Goal: Information Seeking & Learning: Learn about a topic

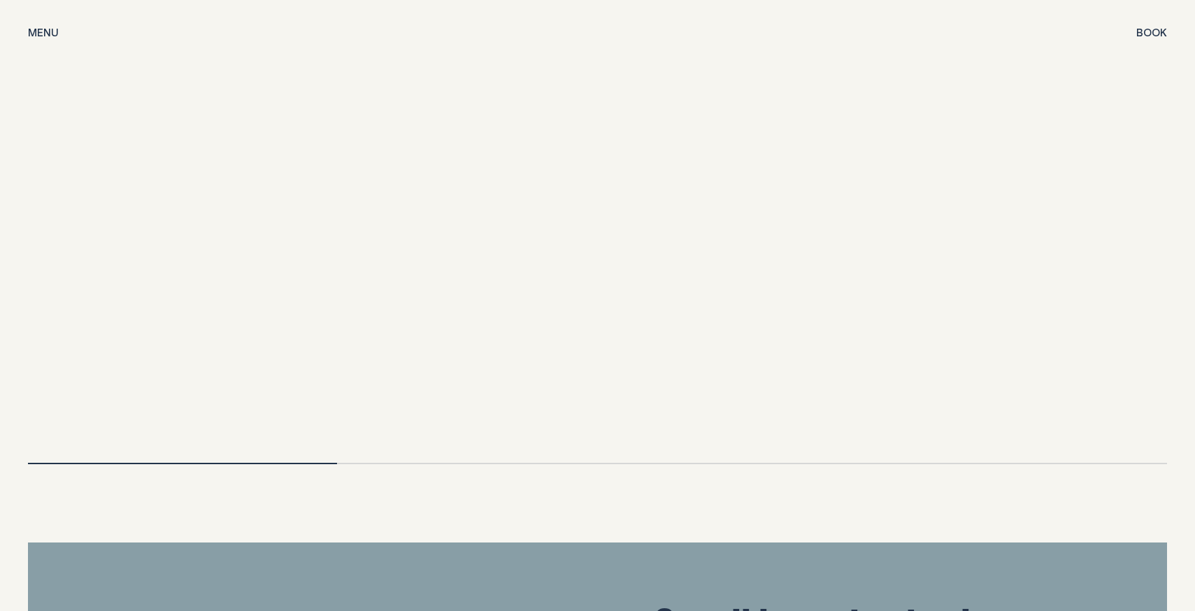
scroll to position [2979, 0]
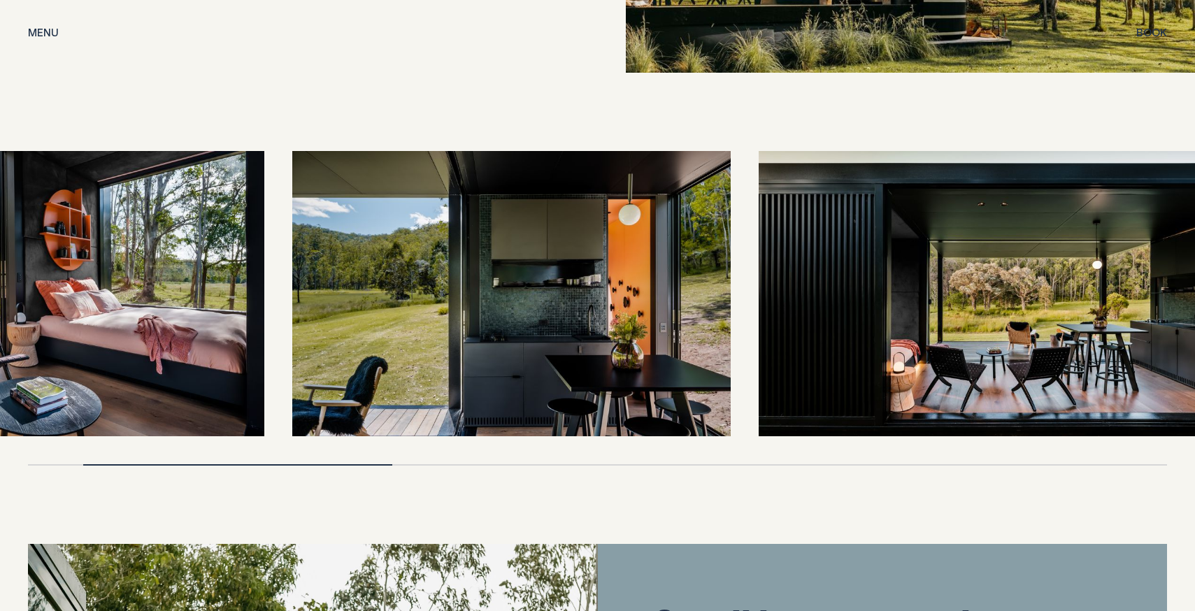
drag, startPoint x: 773, startPoint y: 412, endPoint x: 507, endPoint y: 392, distance: 267.2
click at [507, 392] on div at bounding box center [597, 308] width 1139 height 315
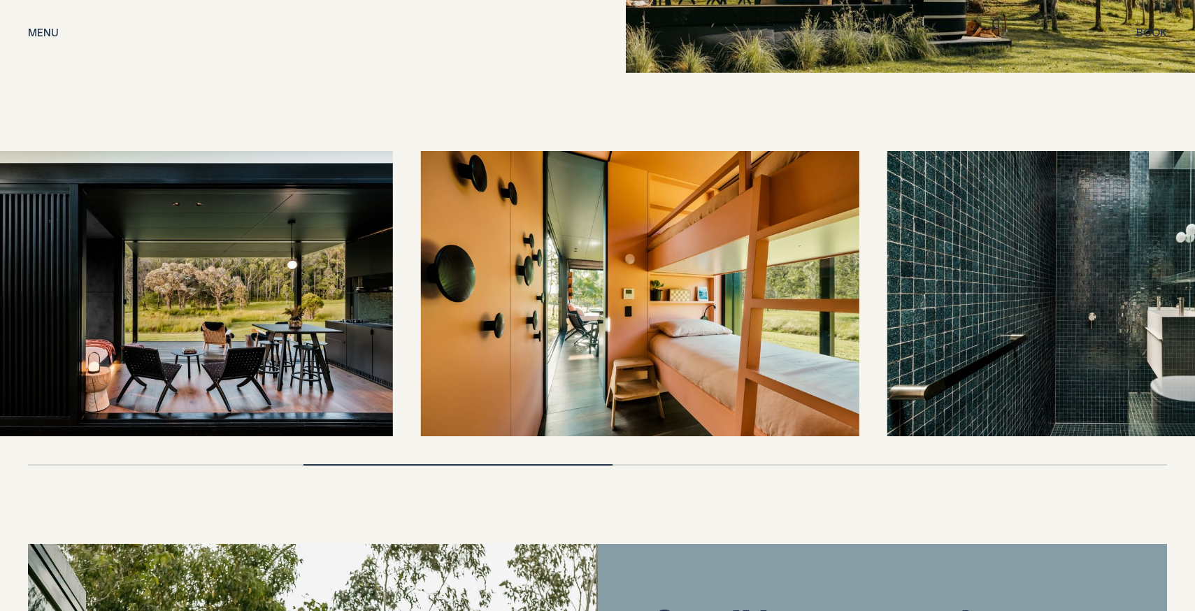
drag, startPoint x: 855, startPoint y: 288, endPoint x: 534, endPoint y: 308, distance: 320.9
click at [534, 308] on img at bounding box center [640, 293] width 439 height 285
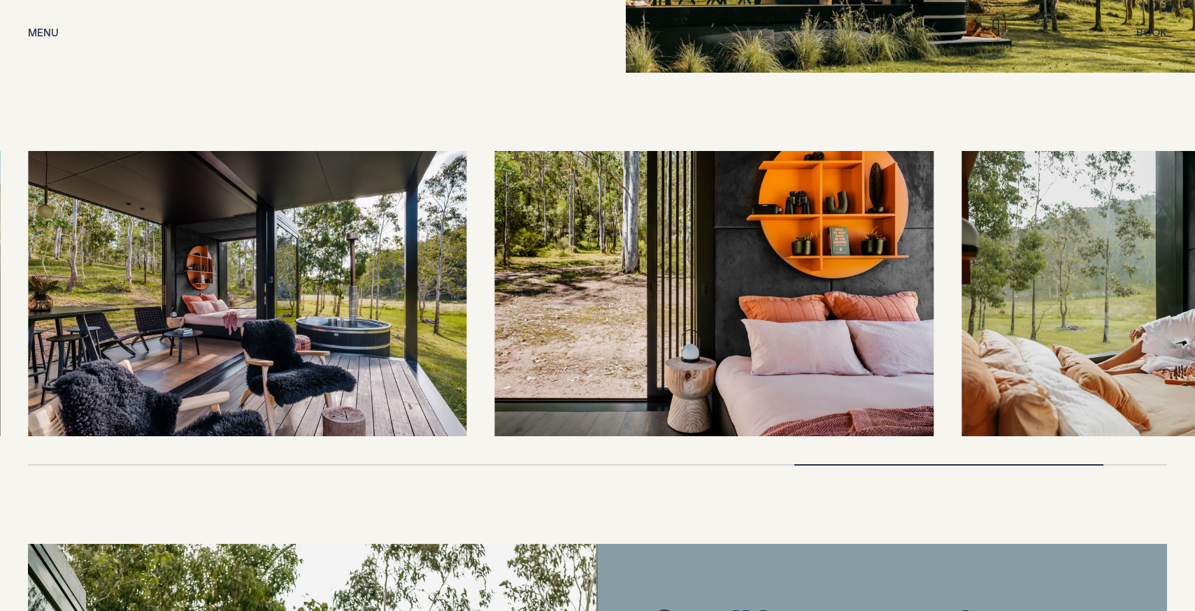
drag, startPoint x: 587, startPoint y: 304, endPoint x: 684, endPoint y: 308, distance: 96.6
click at [683, 307] on img at bounding box center [714, 293] width 439 height 285
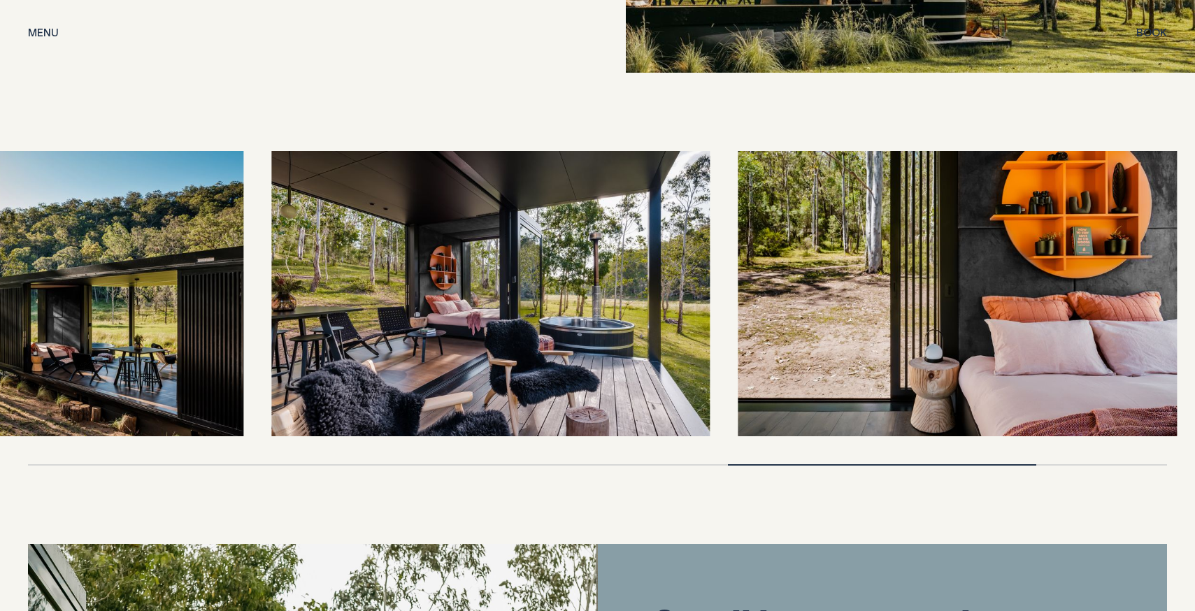
drag, startPoint x: 380, startPoint y: 278, endPoint x: 614, endPoint y: 262, distance: 234.8
click at [615, 262] on img at bounding box center [490, 293] width 439 height 285
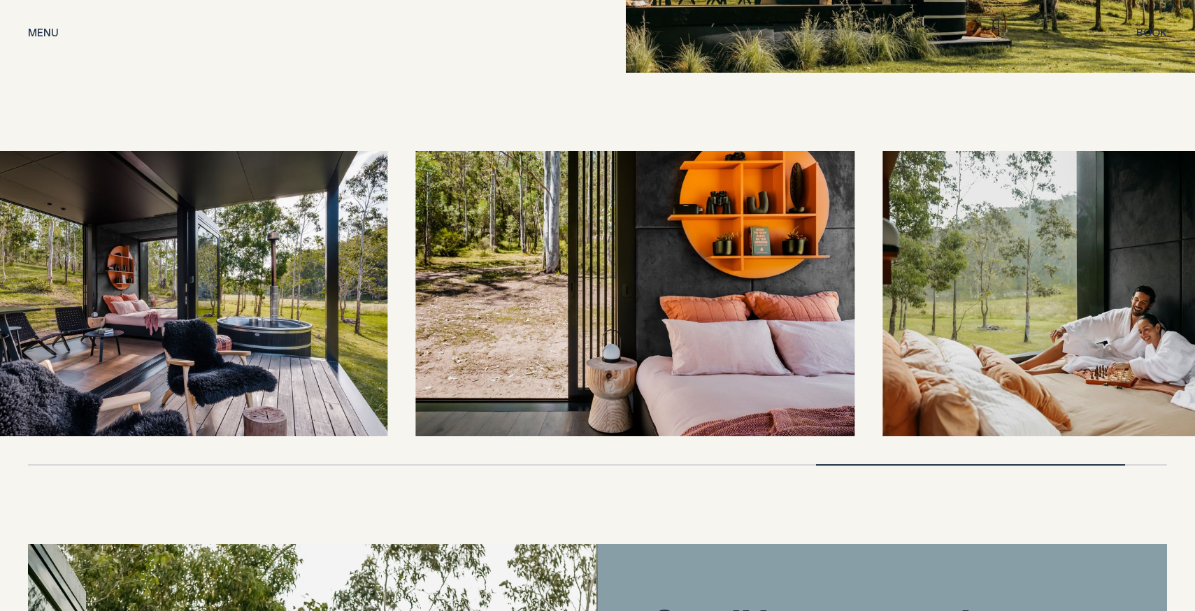
drag, startPoint x: 736, startPoint y: 288, endPoint x: 504, endPoint y: 307, distance: 233.0
click at [514, 304] on img at bounding box center [635, 293] width 439 height 285
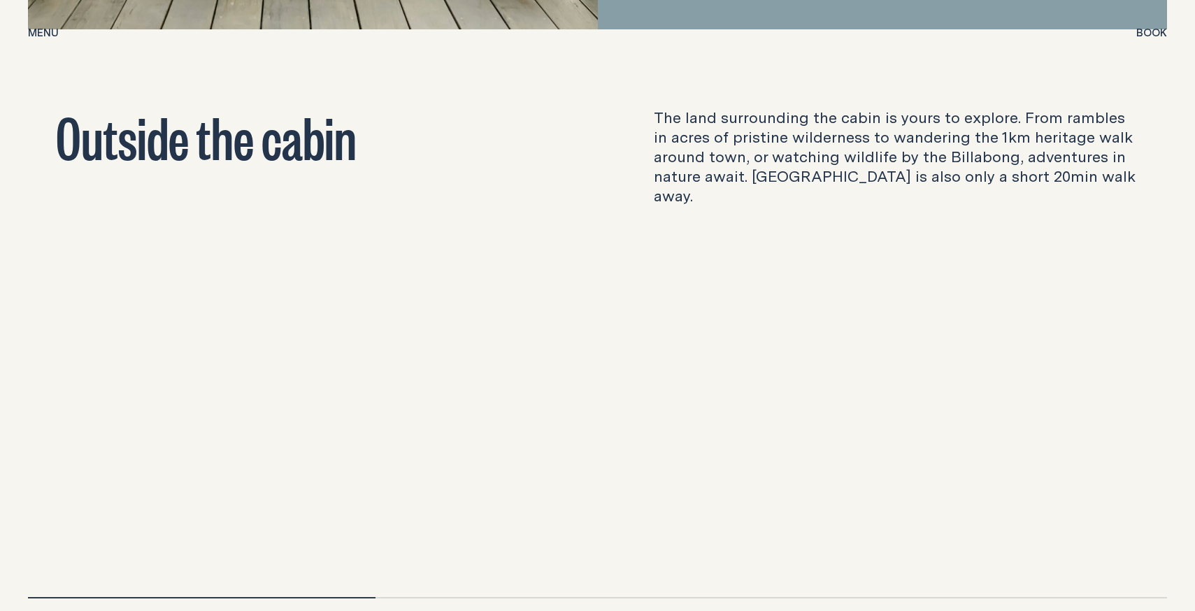
scroll to position [4216, 0]
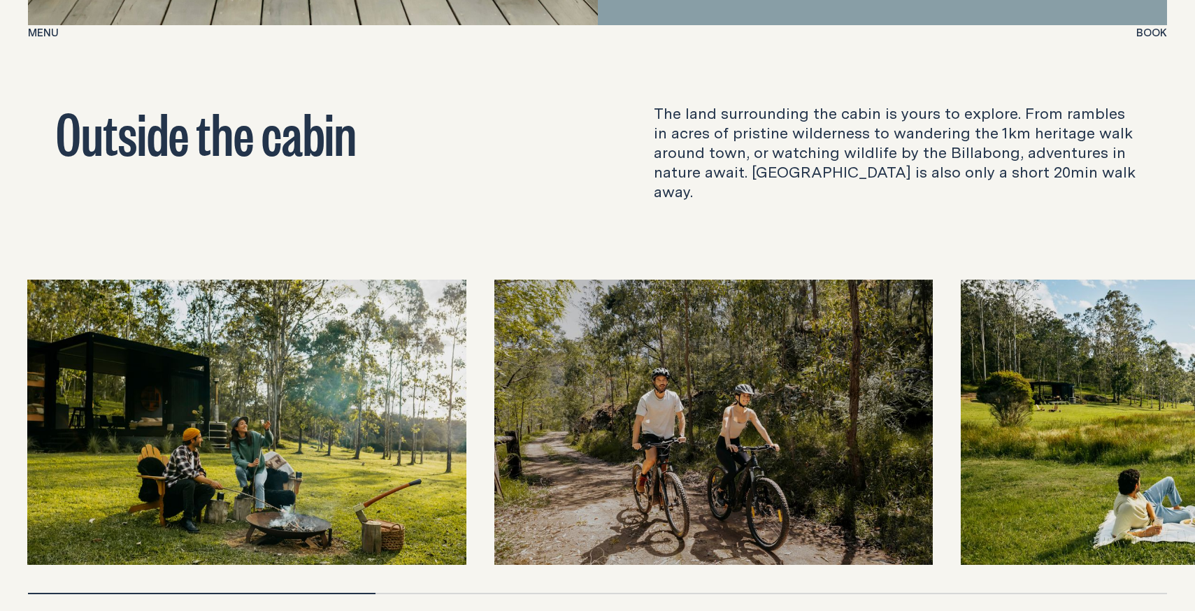
drag, startPoint x: 839, startPoint y: 330, endPoint x: 653, endPoint y: 318, distance: 186.4
click at [660, 318] on img at bounding box center [713, 422] width 439 height 285
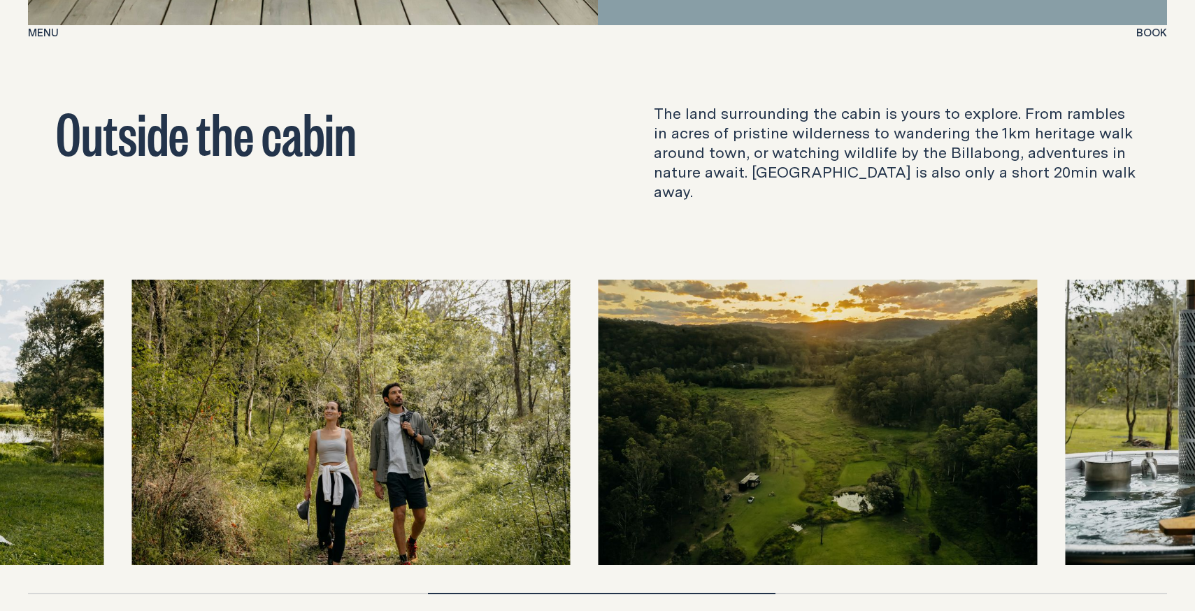
drag, startPoint x: 653, startPoint y: 318, endPoint x: 406, endPoint y: 311, distance: 247.7
click at [420, 310] on img at bounding box center [350, 422] width 439 height 285
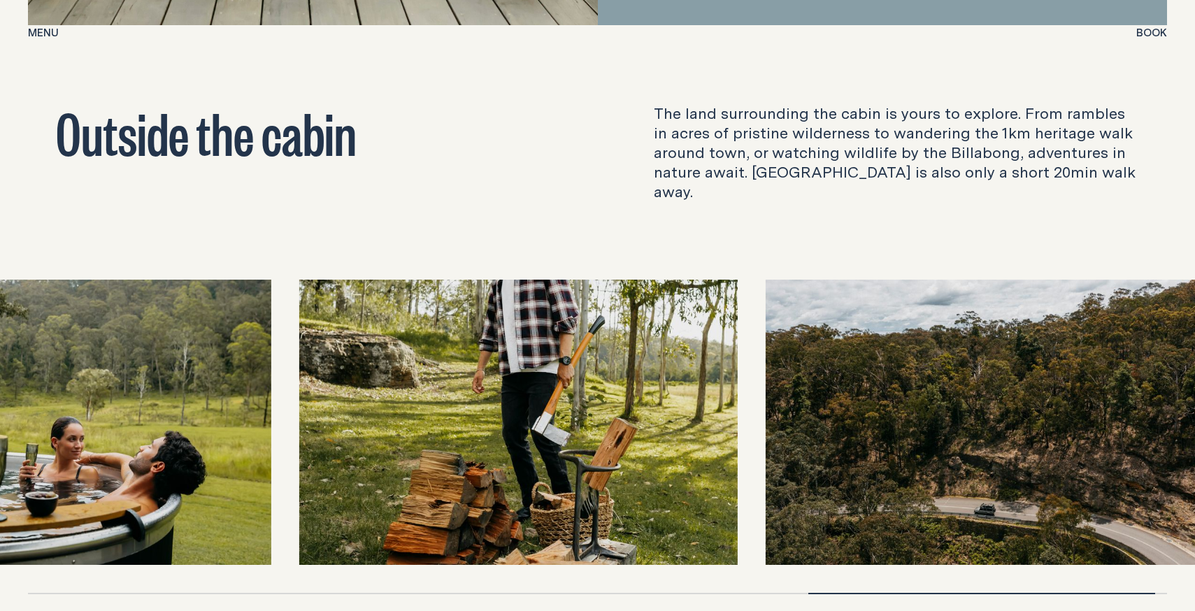
drag, startPoint x: 406, startPoint y: 311, endPoint x: 208, endPoint y: 299, distance: 198.3
click at [299, 299] on img at bounding box center [518, 422] width 439 height 285
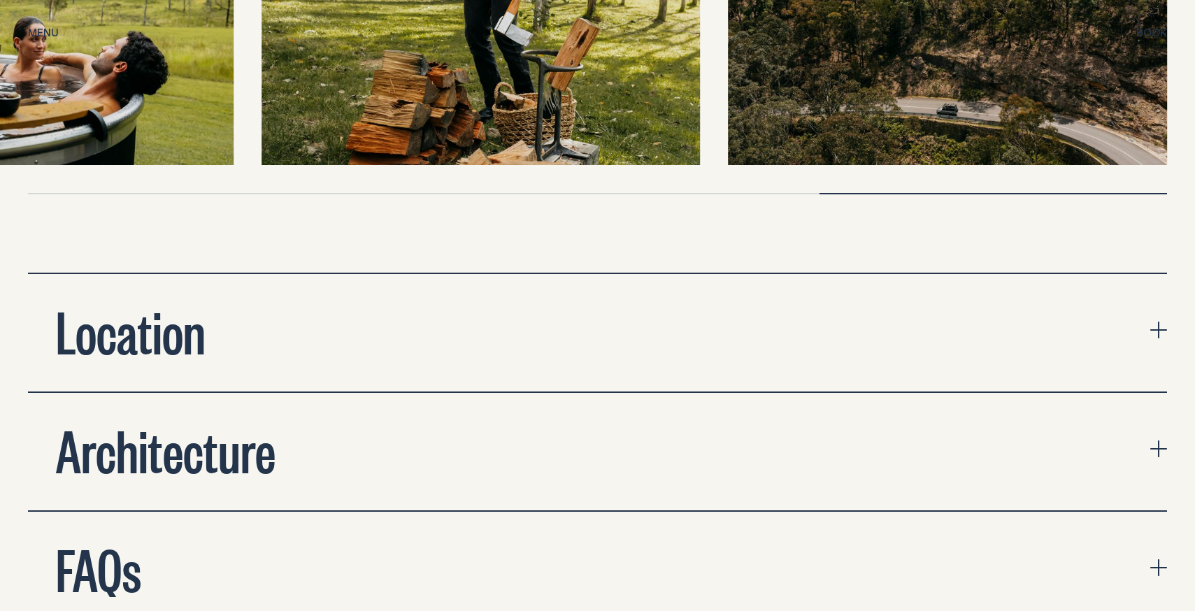
click at [303, 274] on button "Location" at bounding box center [597, 332] width 1139 height 117
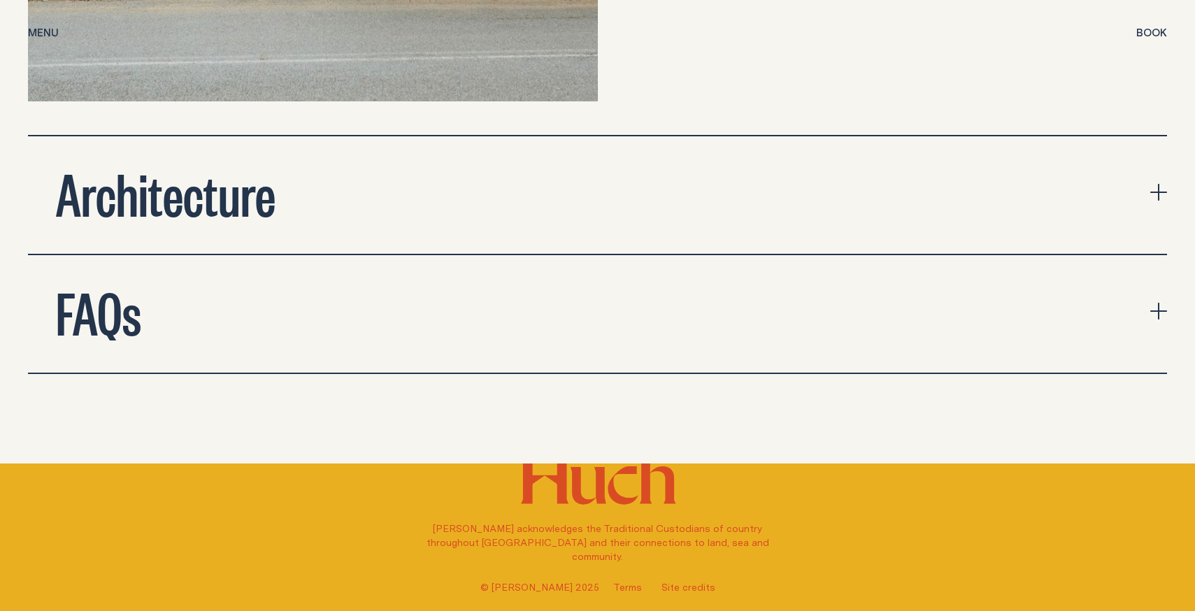
scroll to position [5544, 0]
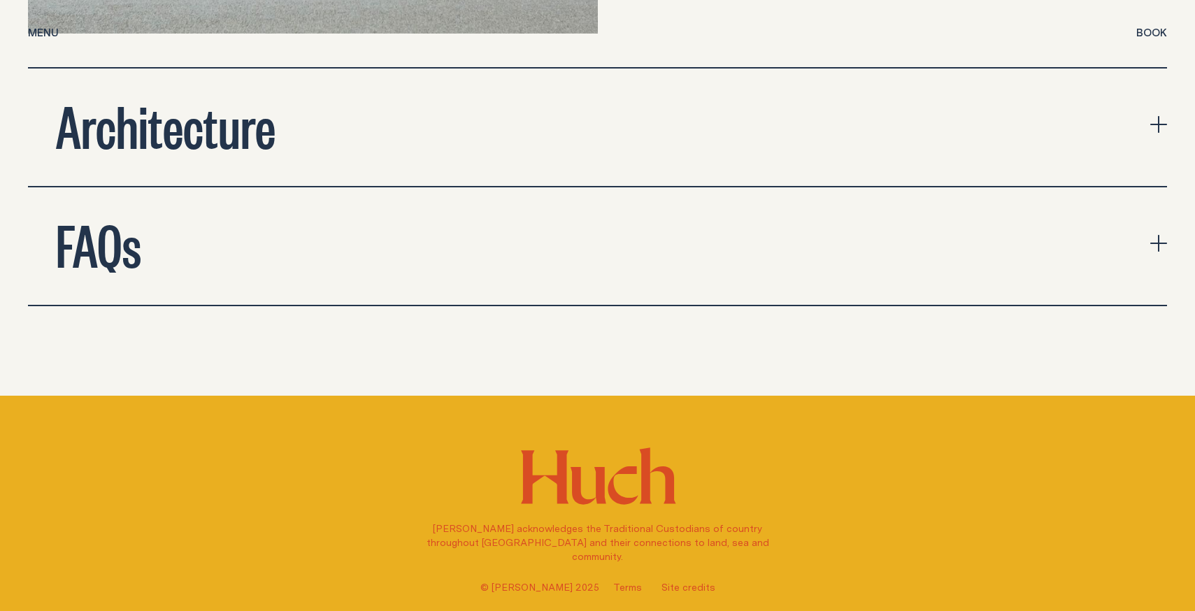
click at [361, 76] on button "Architecture" at bounding box center [597, 127] width 1139 height 117
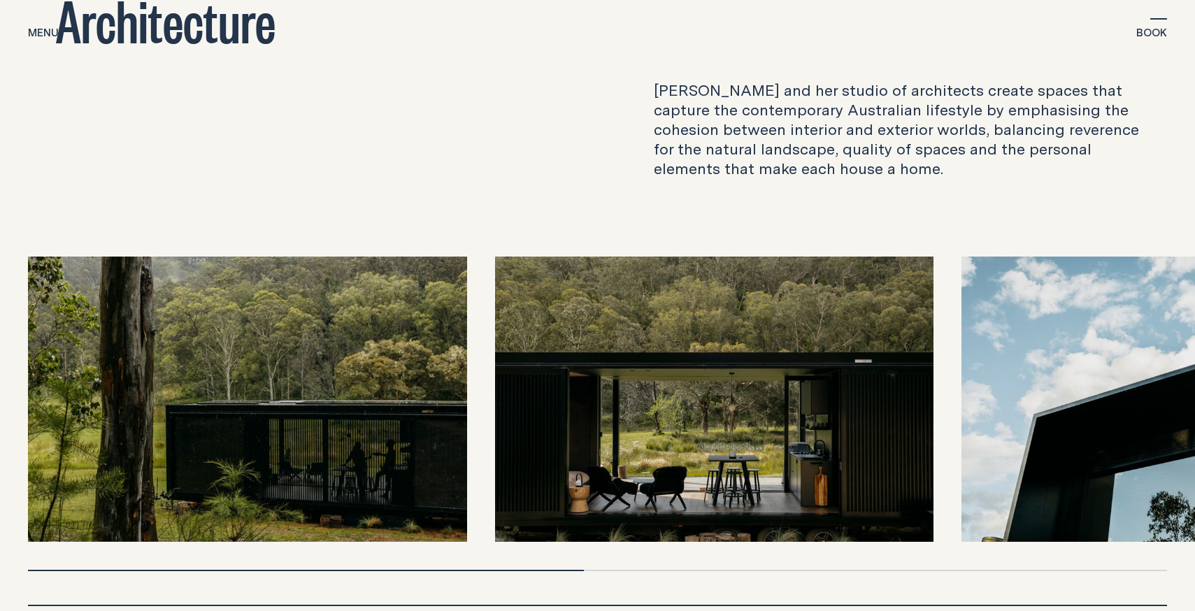
scroll to position [5670, 0]
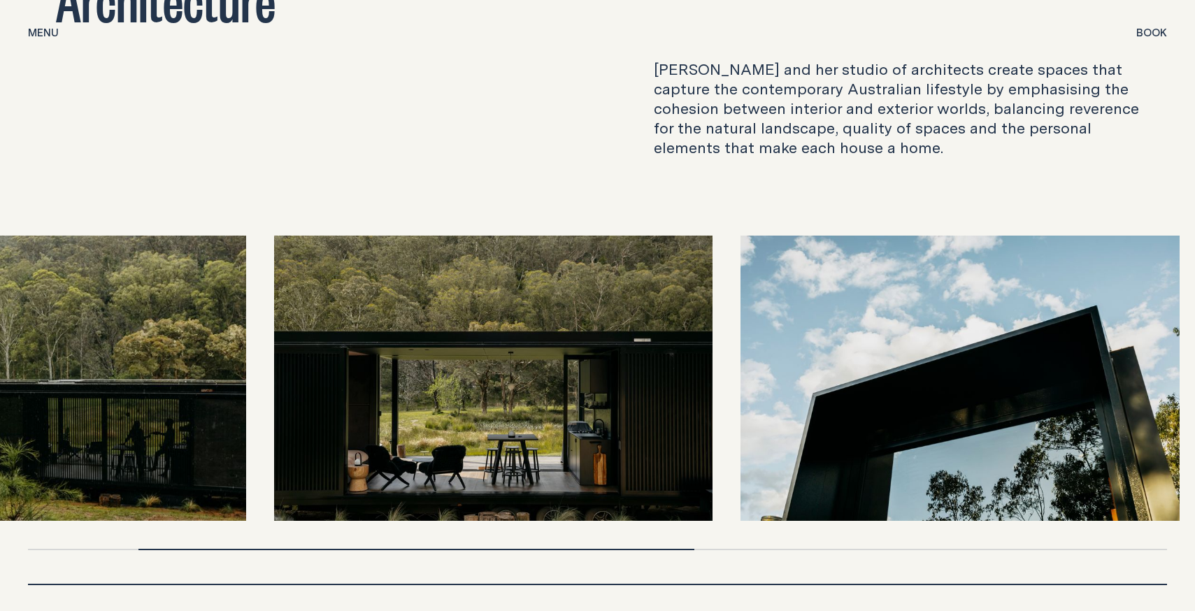
drag, startPoint x: 466, startPoint y: 283, endPoint x: 150, endPoint y: 271, distance: 315.6
click at [158, 270] on img at bounding box center [26, 378] width 439 height 285
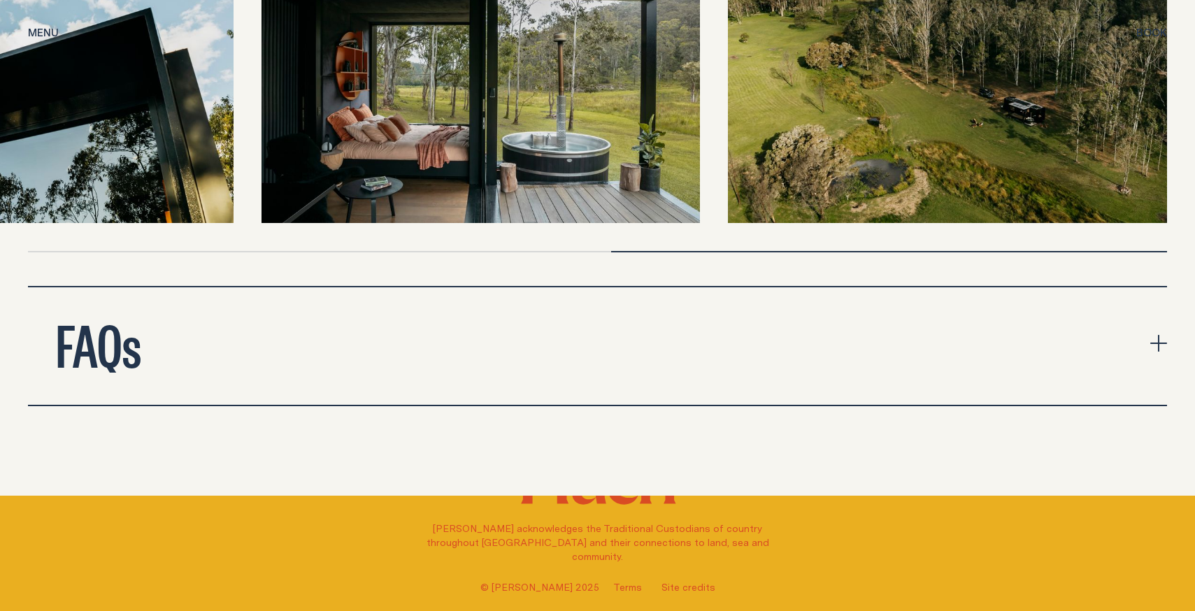
click at [286, 317] on button "FAQs" at bounding box center [597, 345] width 1139 height 117
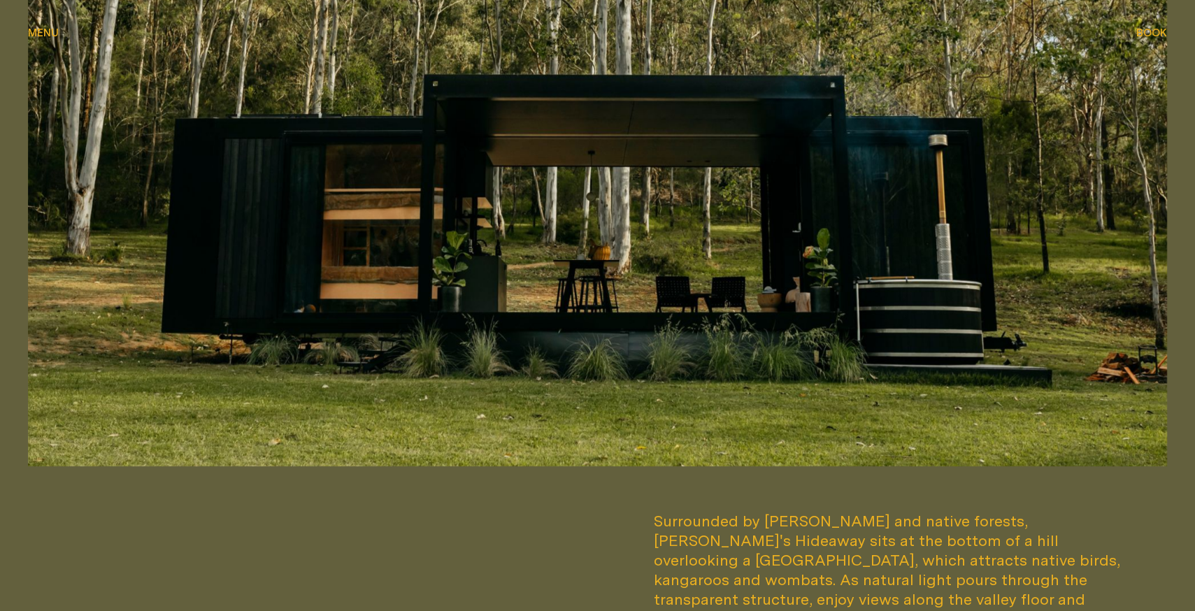
scroll to position [0, 0]
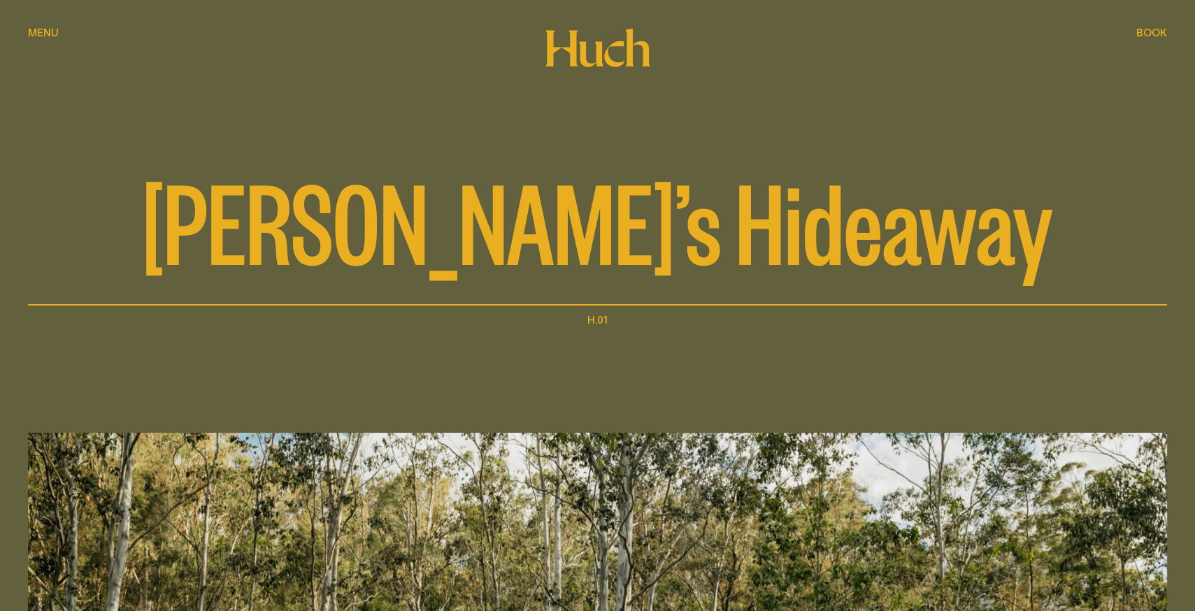
click at [604, 57] on icon at bounding box center [598, 47] width 106 height 39
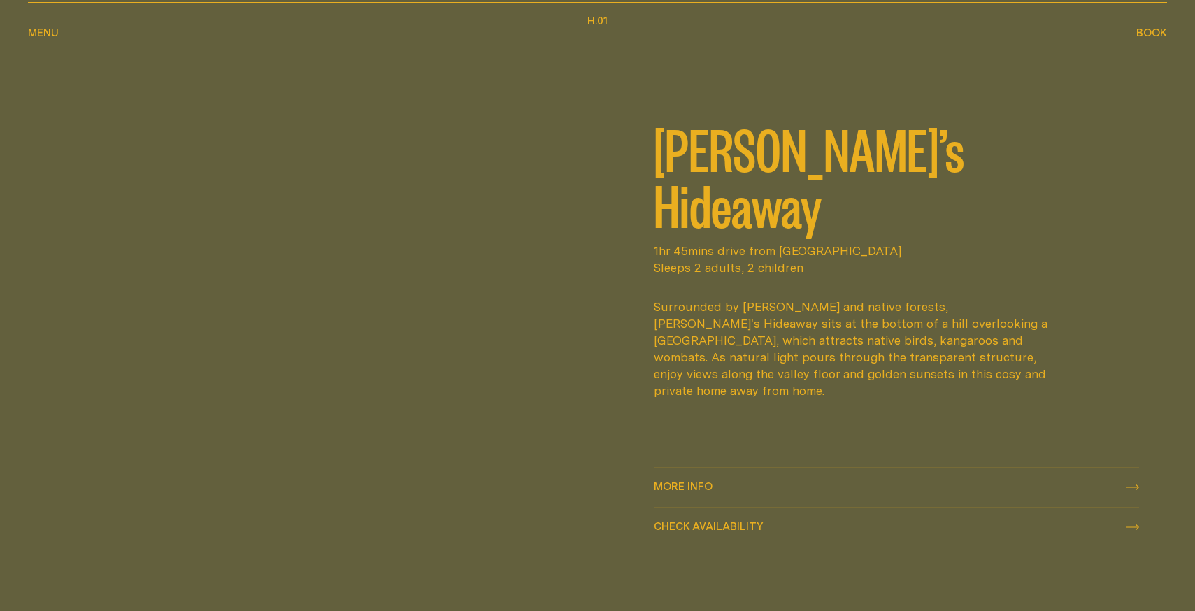
scroll to position [665, 0]
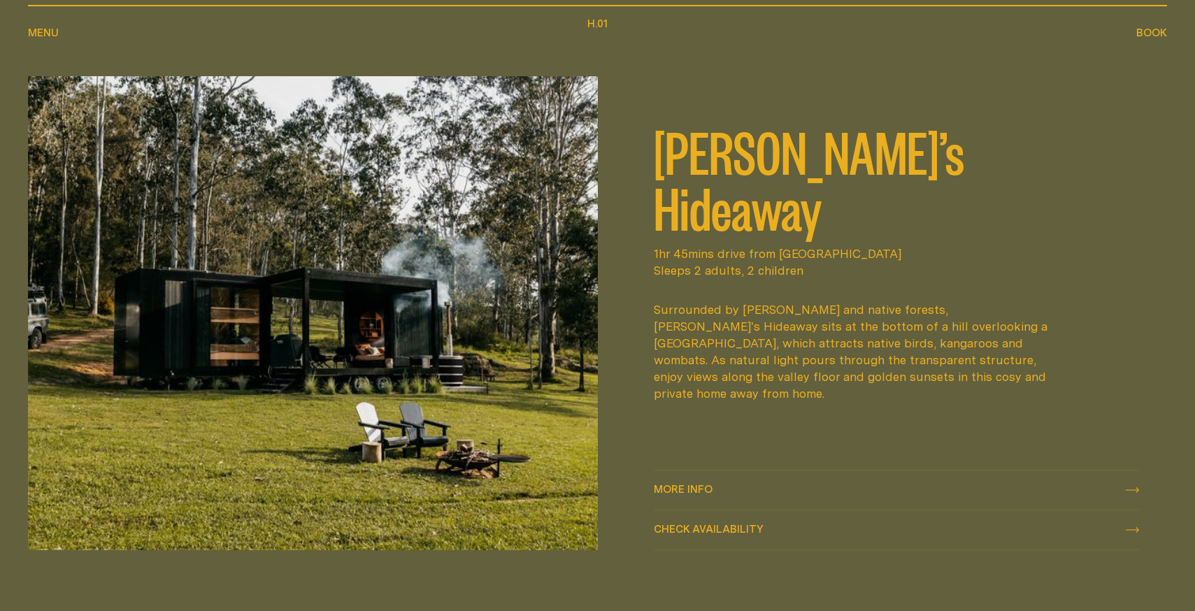
click at [712, 488] on span "More info" at bounding box center [683, 489] width 59 height 10
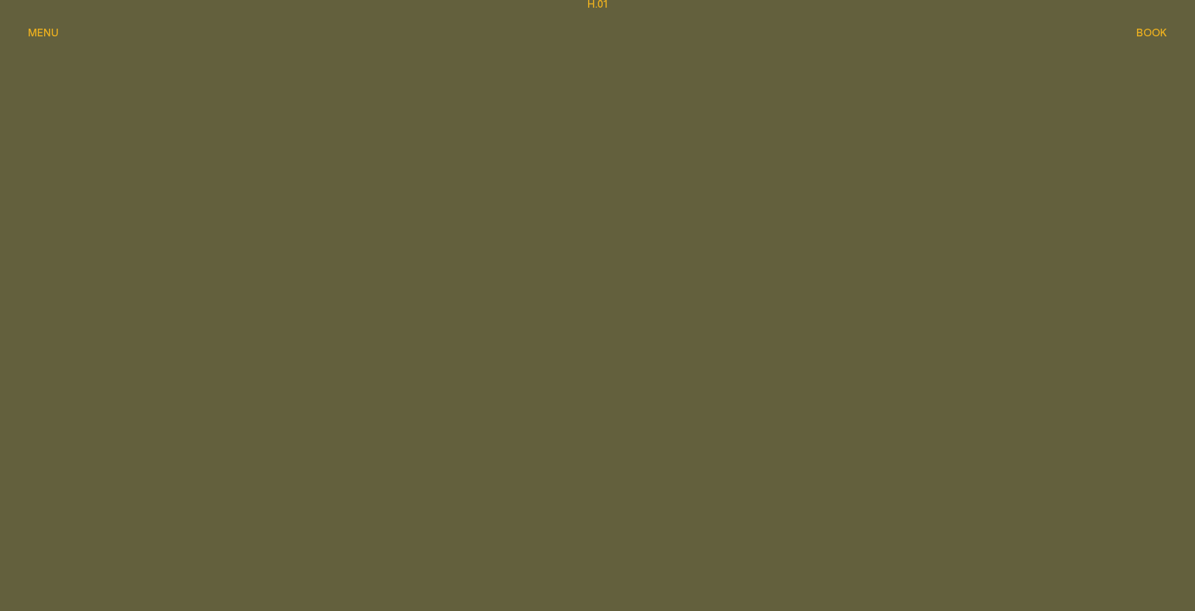
scroll to position [494, 0]
